Goal: Information Seeking & Learning: Learn about a topic

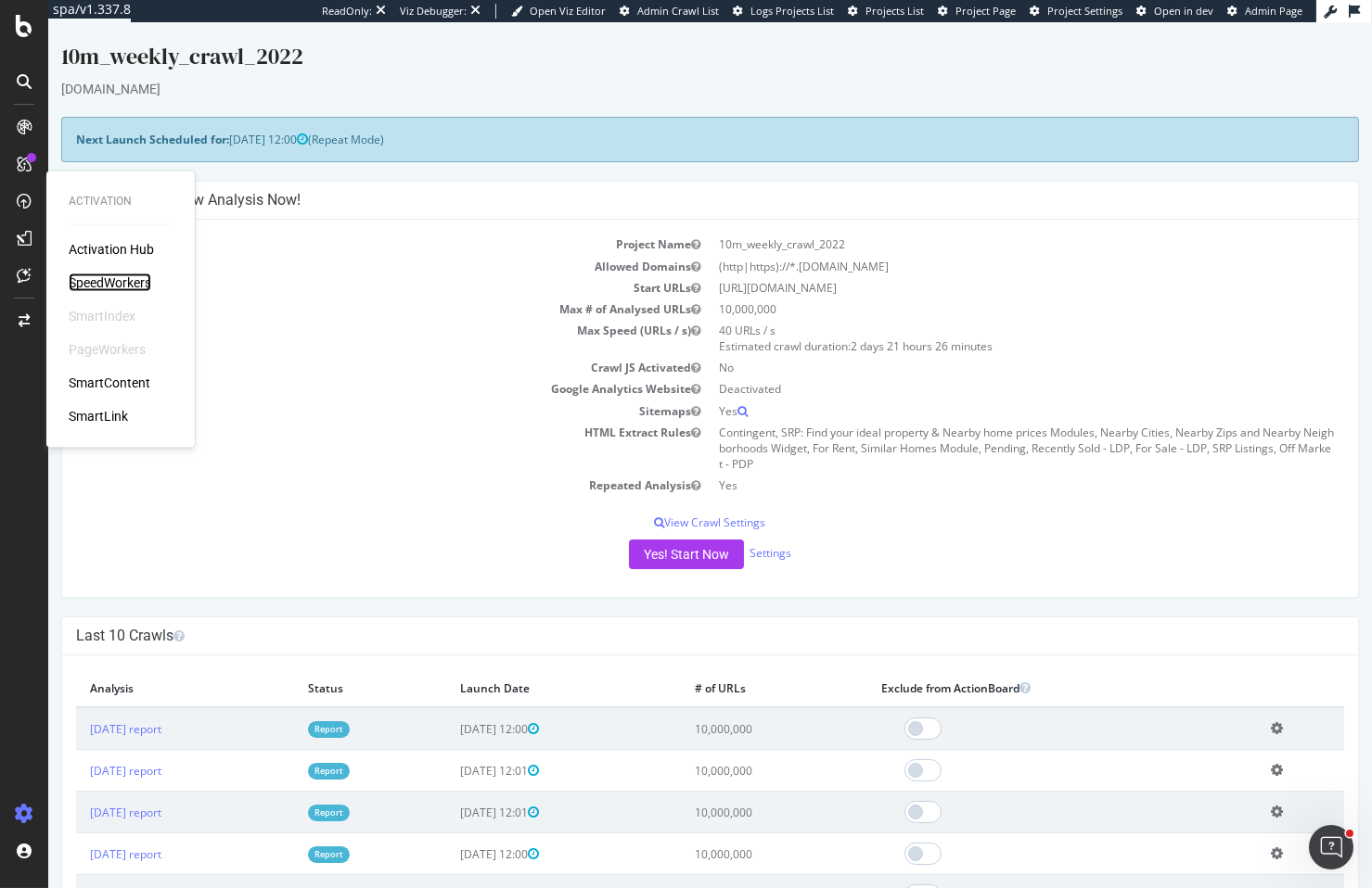
click at [101, 285] on div "SpeedWorkers" at bounding box center [110, 282] width 82 height 18
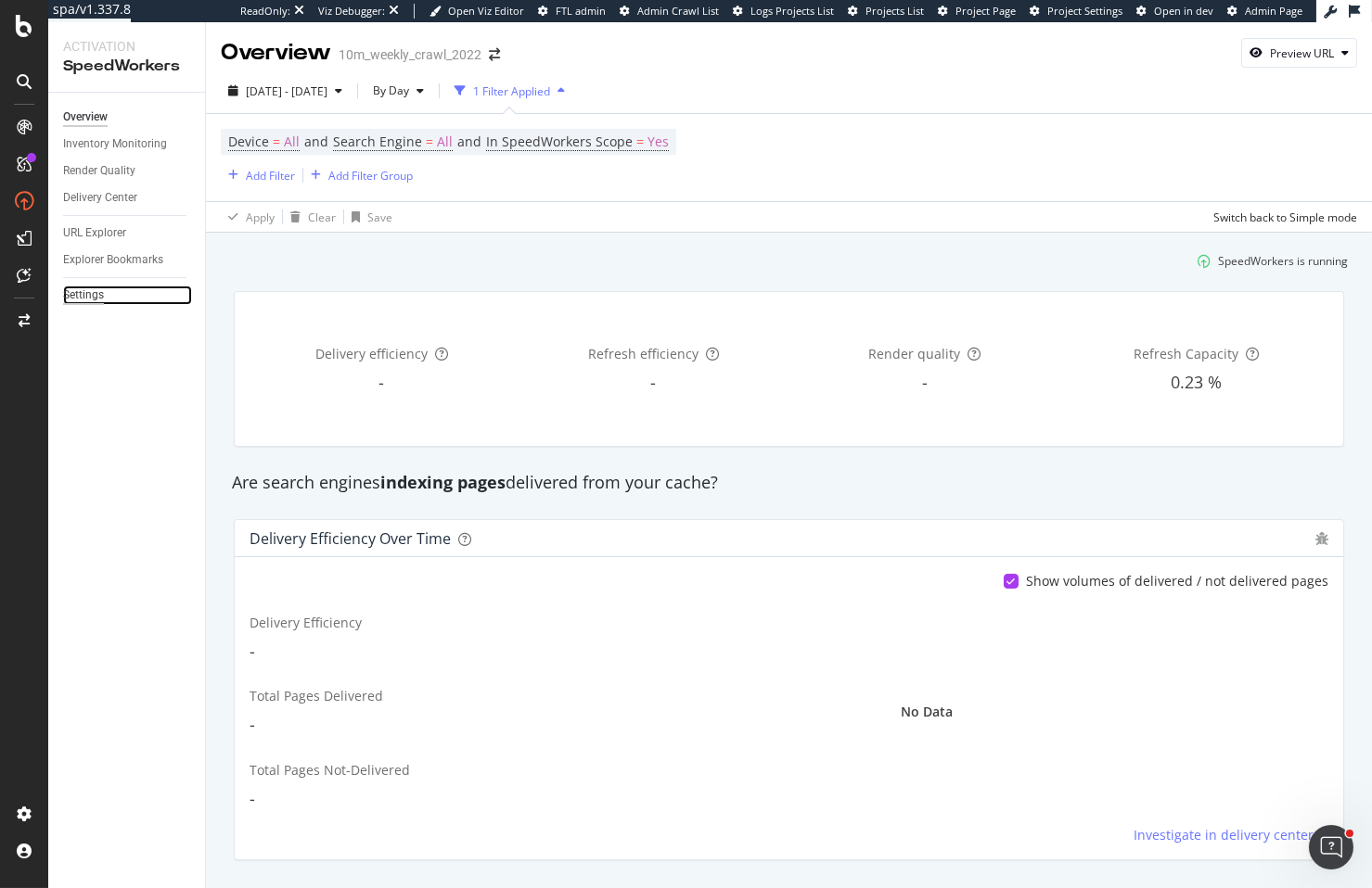
click at [63, 296] on div "Settings" at bounding box center [83, 296] width 41 height 19
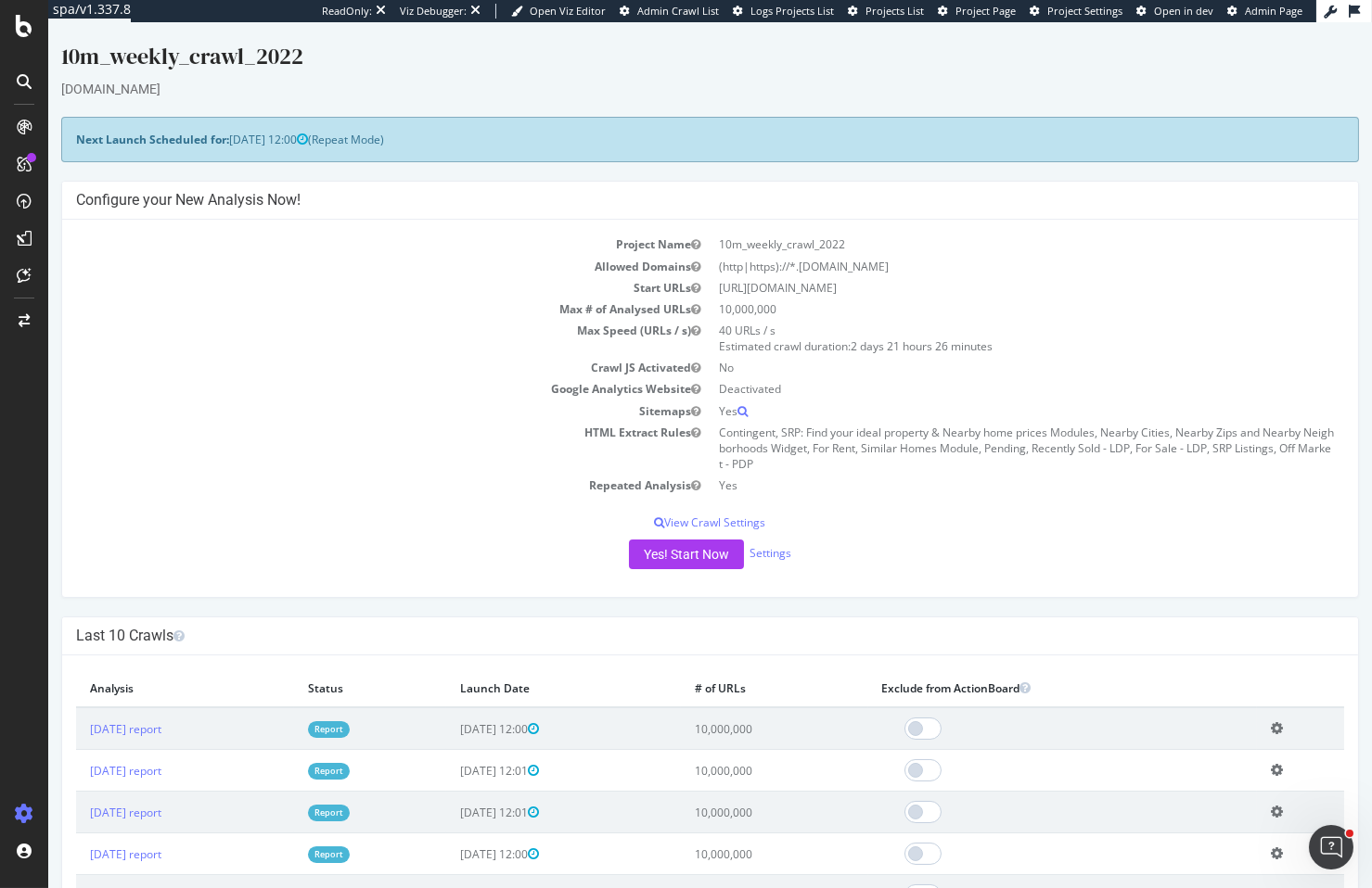
drag, startPoint x: 233, startPoint y: 313, endPoint x: 216, endPoint y: 289, distance: 29.4
click at [233, 313] on td "Max # of Analysed URLs" at bounding box center [393, 309] width 634 height 21
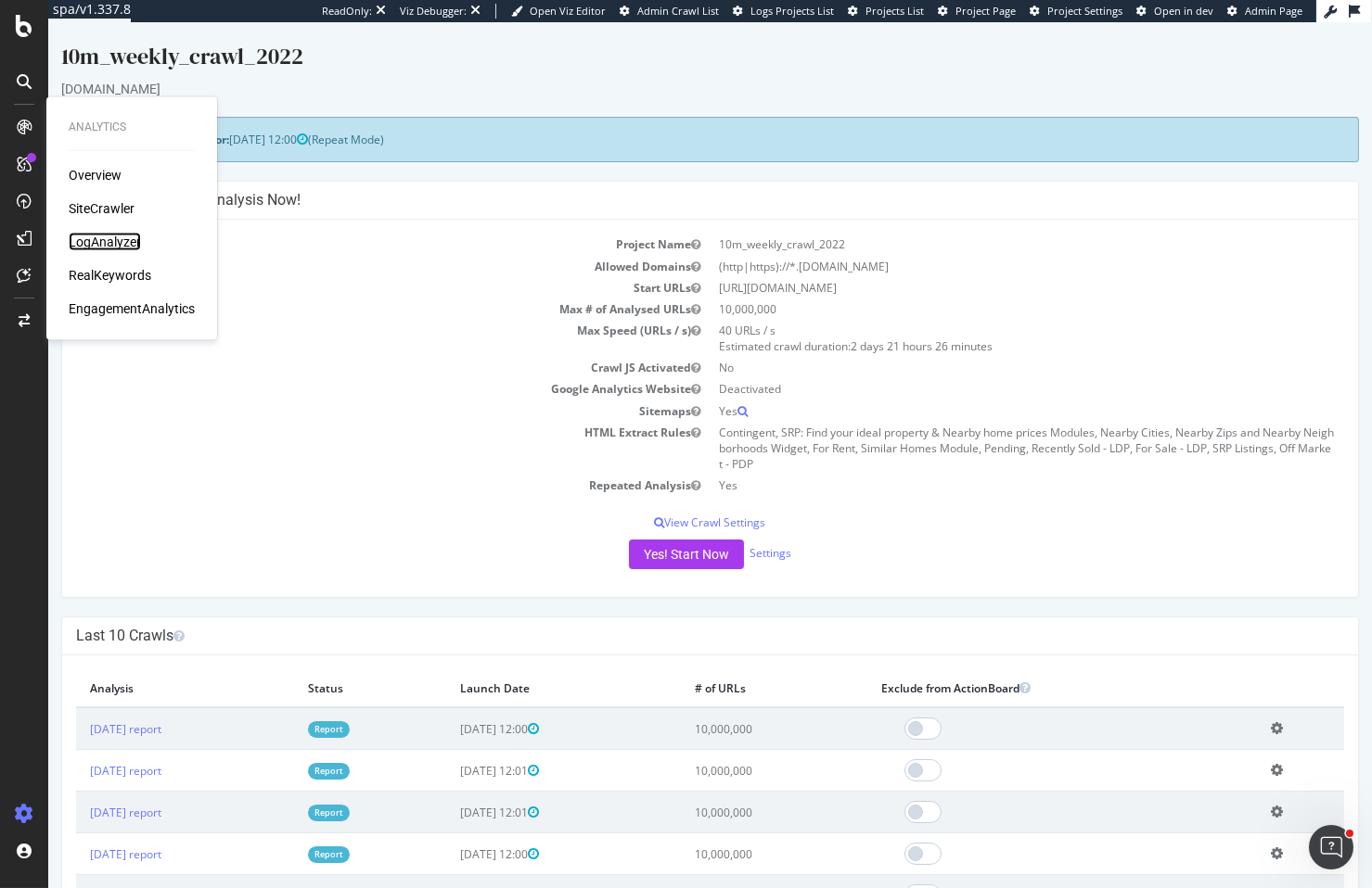
click at [98, 241] on div "LogAnalyzer" at bounding box center [105, 241] width 73 height 18
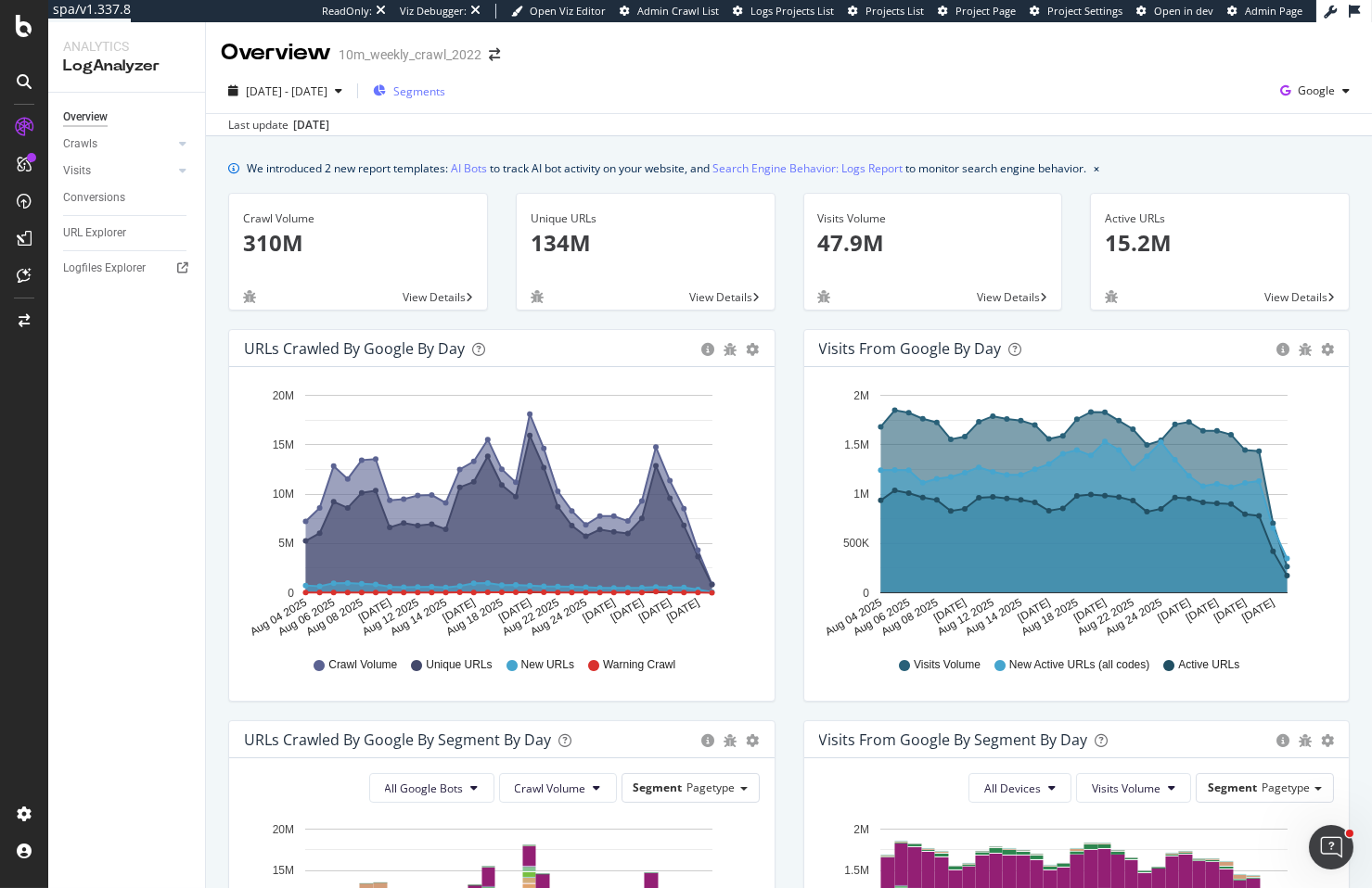
click at [445, 89] on span "Segments" at bounding box center [420, 91] width 52 height 16
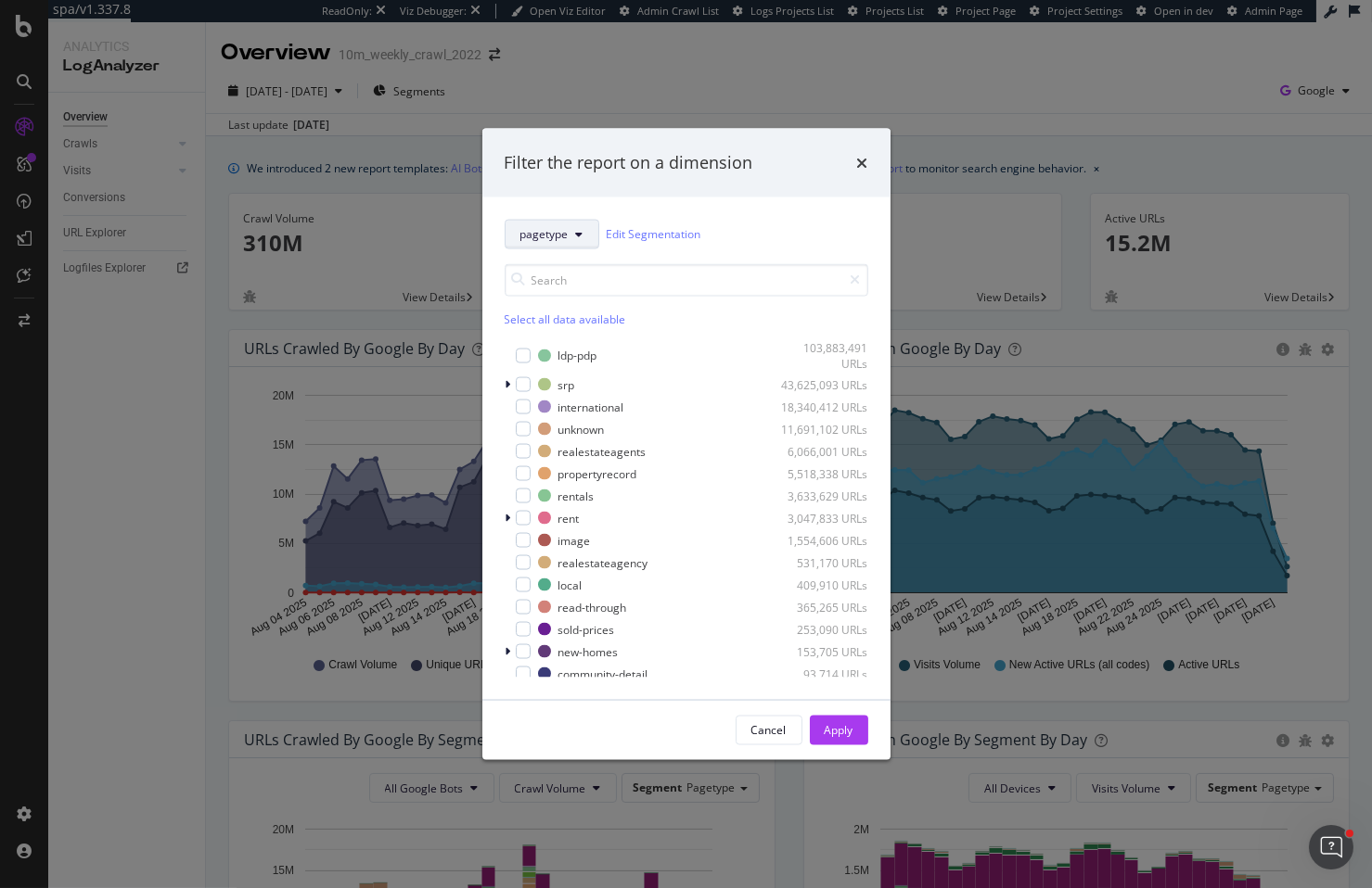
click at [569, 238] on button "pagetype" at bounding box center [552, 234] width 95 height 30
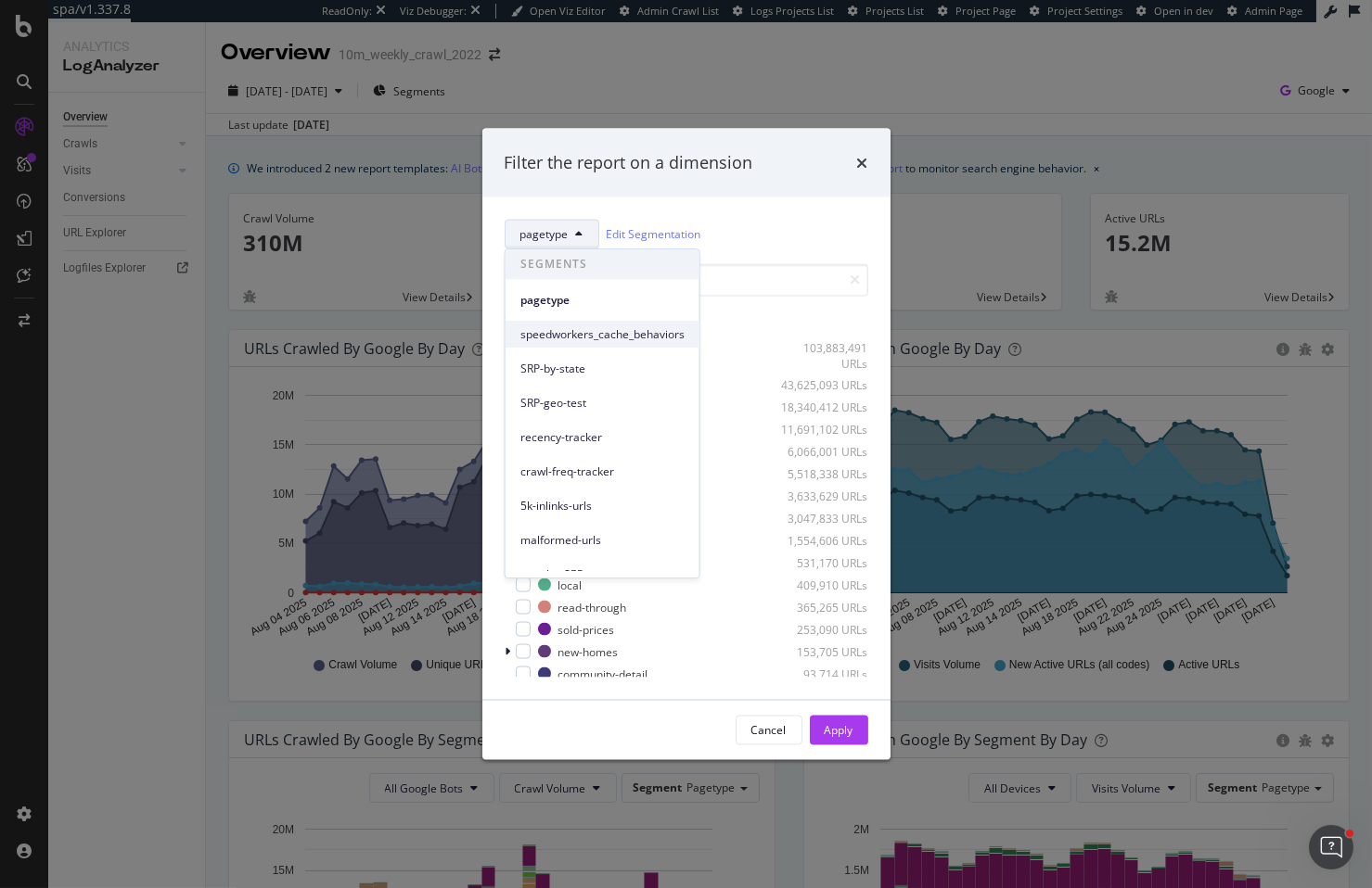
click at [608, 329] on span "speedworkers_cache_behaviors" at bounding box center [602, 334] width 164 height 16
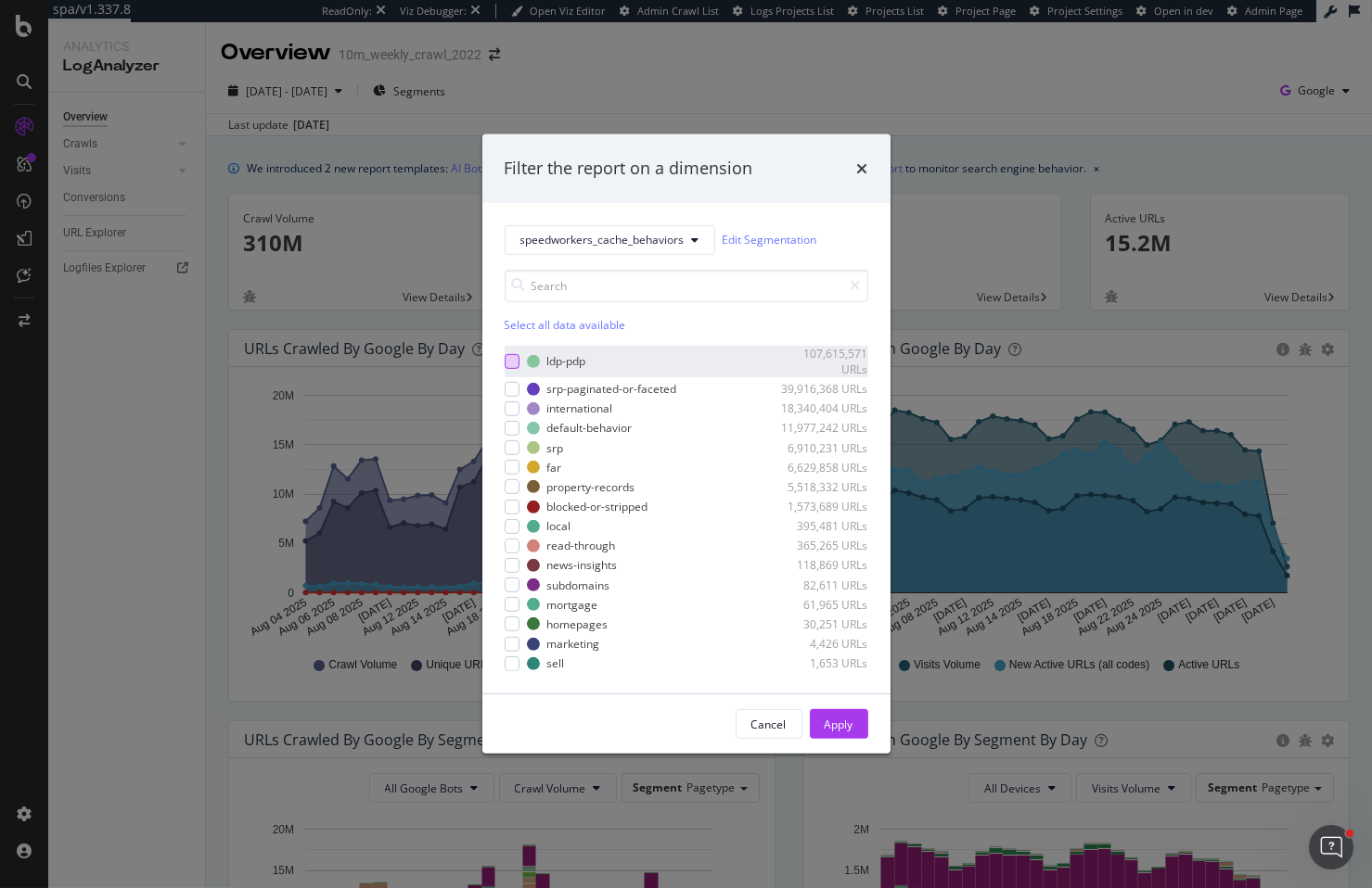
click at [510, 360] on div "modal" at bounding box center [511, 361] width 15 height 15
click at [847, 721] on div "Apply" at bounding box center [839, 724] width 29 height 16
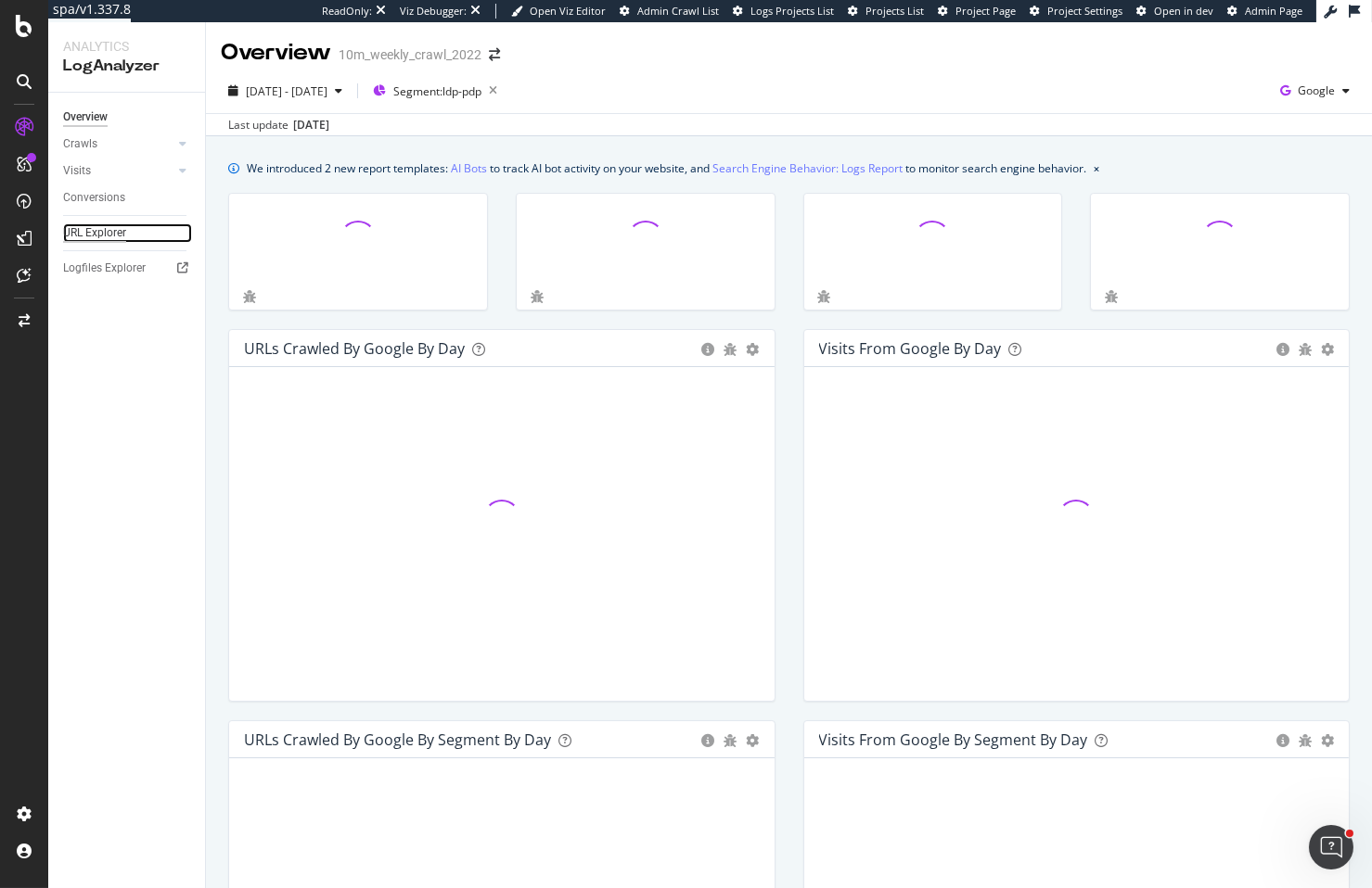
click at [96, 240] on div "URL Explorer" at bounding box center [94, 234] width 63 height 19
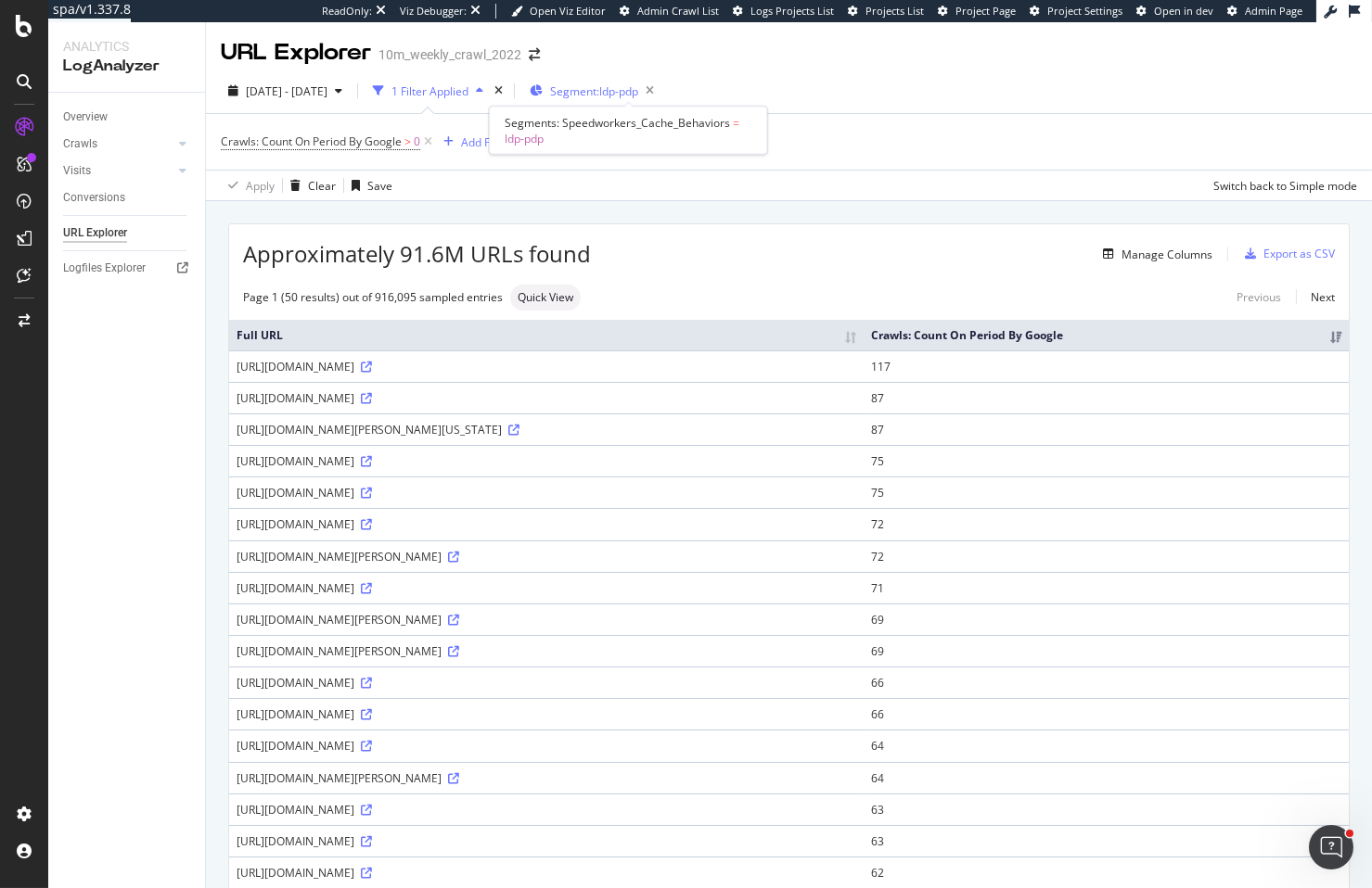
click at [638, 92] on span "Segment: ldp-pdp" at bounding box center [593, 91] width 88 height 16
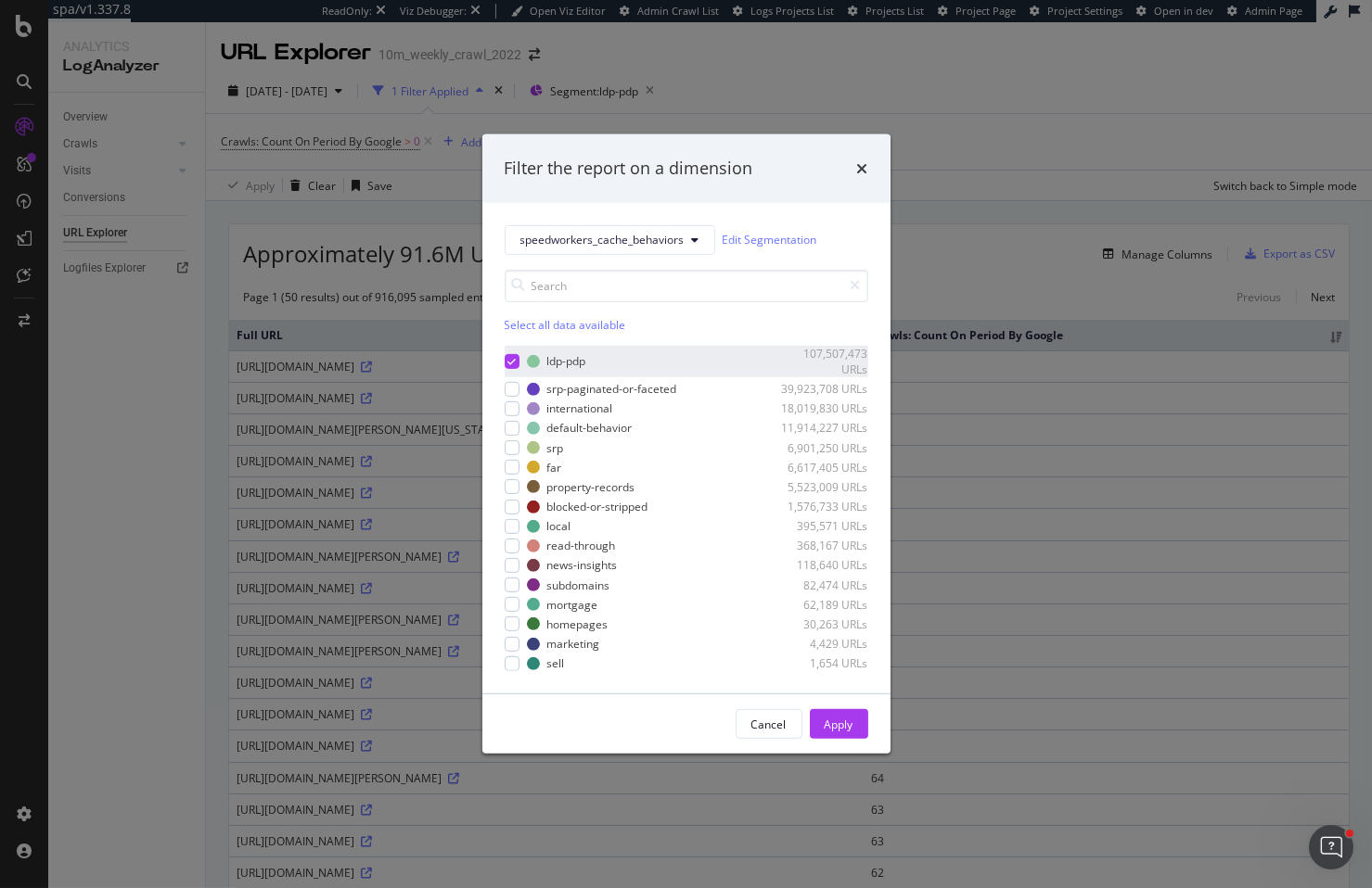
click at [507, 358] on icon "modal" at bounding box center [511, 362] width 9 height 10
click at [515, 490] on div "modal" at bounding box center [511, 487] width 15 height 15
click at [849, 727] on div "Apply" at bounding box center [839, 724] width 29 height 16
